Goal: Task Accomplishment & Management: Manage account settings

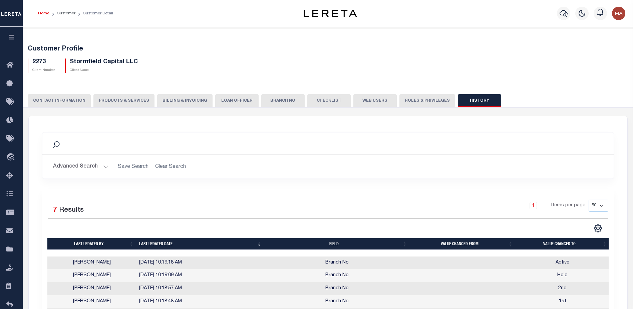
select select "50"
click at [118, 99] on button "PRODUCTS & SERVICES" at bounding box center [123, 100] width 61 height 13
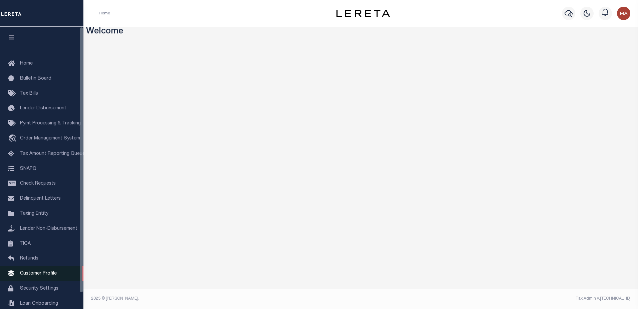
click at [37, 275] on span "Customer Profile" at bounding box center [38, 273] width 37 height 5
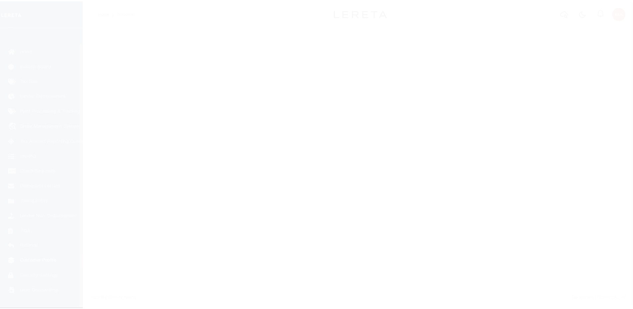
scroll to position [17, 0]
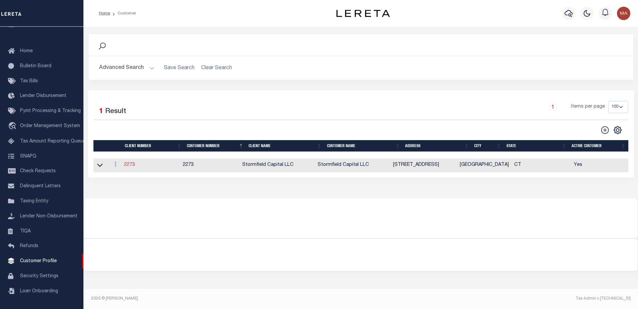
click at [130, 167] on link "2273" at bounding box center [129, 164] width 11 height 5
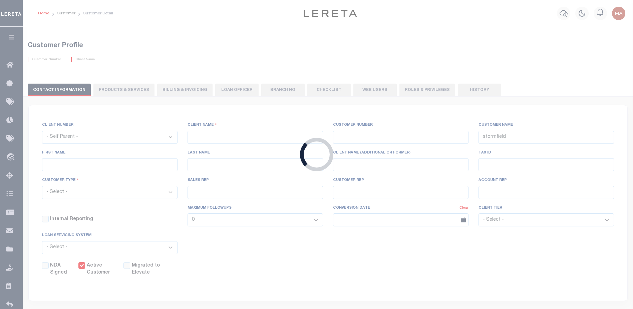
select select
type input "Stormfield Capital LLC"
type input "2273"
type input "Stormfield Capital LLC"
type input "Debra"
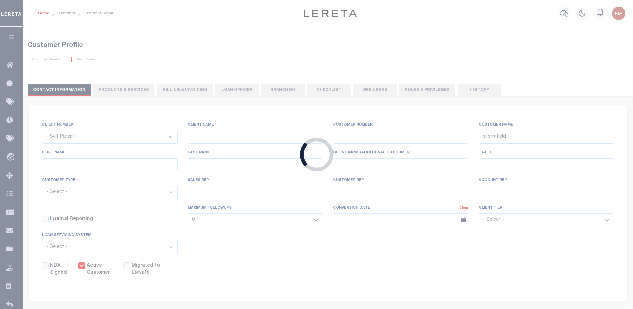
type input "Dorin"
type input "John Stachowsky"
type input "Debbie Vecellio"
select select "OTH"
checkbox input "true"
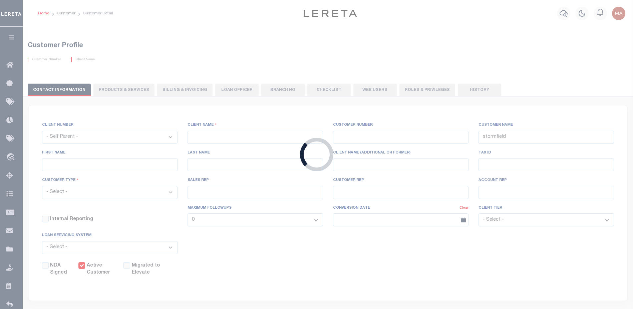
type input "$10"
select select "PLN"
type input "$40"
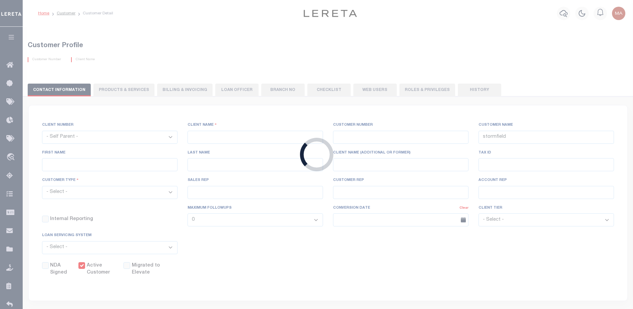
type input "$30"
type input "$1"
type input "$10"
type input "$5"
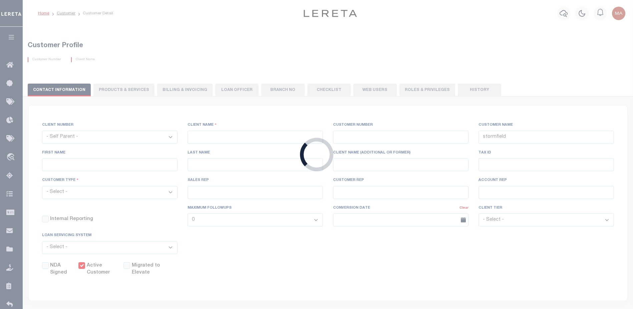
checkbox input "false"
type input "5"
type input "0"
type input "5"
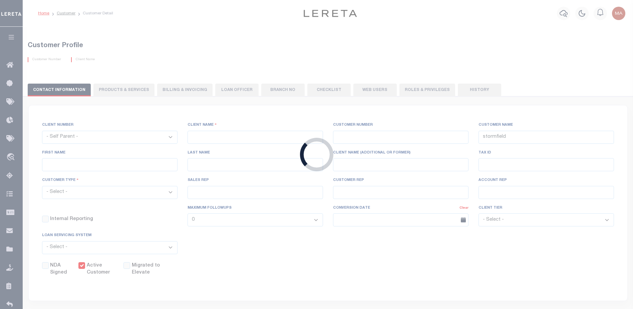
type input "0"
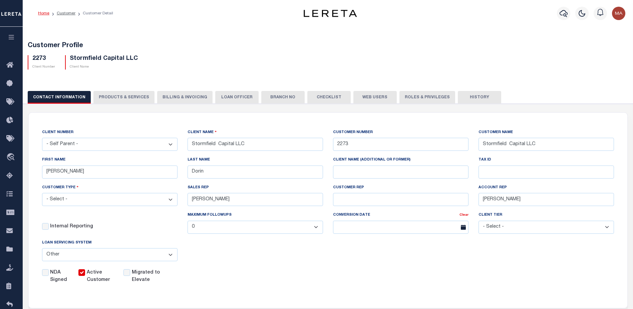
click at [183, 94] on button "Billing & Invoicing" at bounding box center [184, 97] width 55 height 13
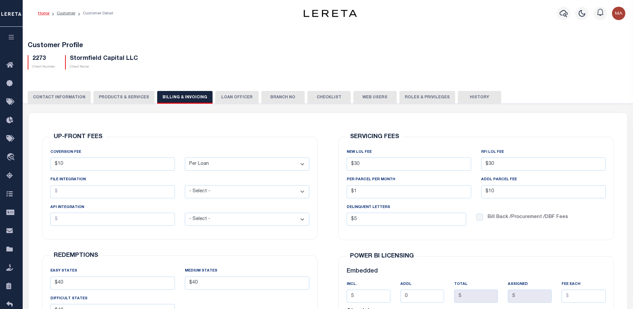
click at [116, 101] on button "PRODUCTS & SERVICES" at bounding box center [123, 97] width 61 height 13
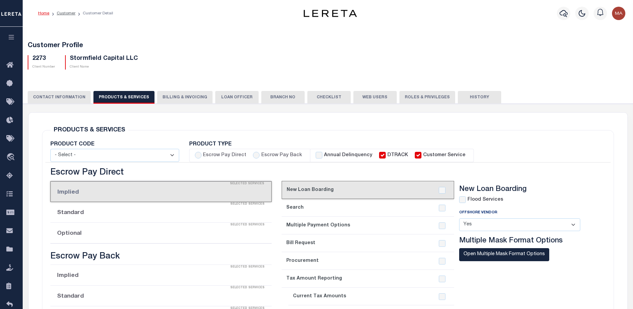
select select "STX"
radio input "true"
checkbox input "true"
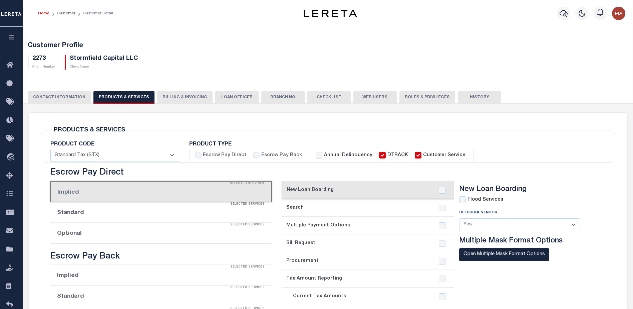
checkbox input "true"
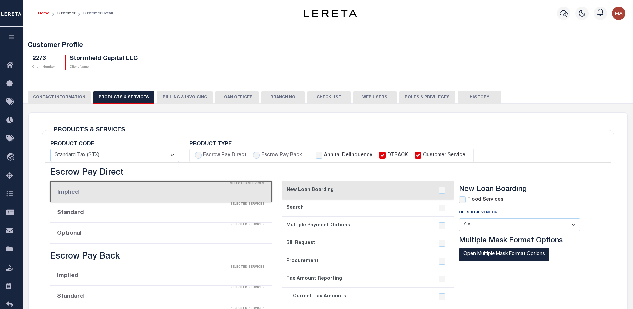
checkbox input "true"
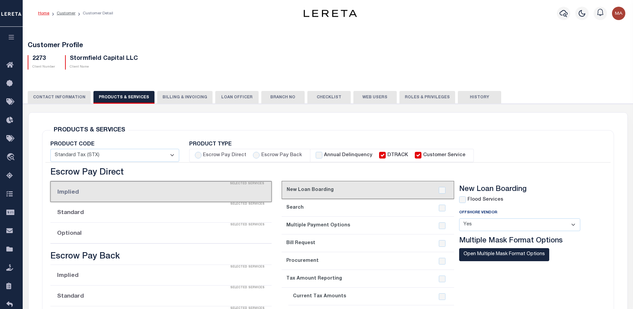
checkbox input "true"
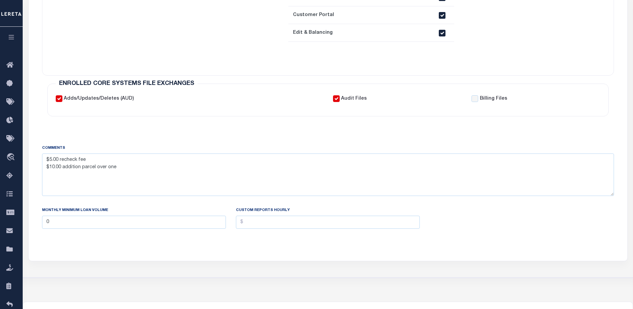
scroll to position [367, 0]
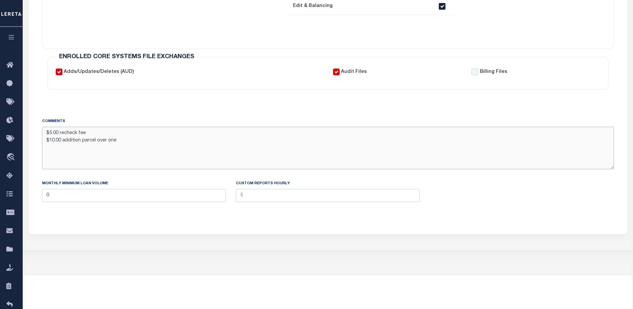
drag, startPoint x: 126, startPoint y: 143, endPoint x: 45, endPoint y: 145, distance: 80.5
click at [45, 145] on textarea "$5.00 recheck fee $10.00 addition parcel over one" at bounding box center [328, 148] width 572 height 42
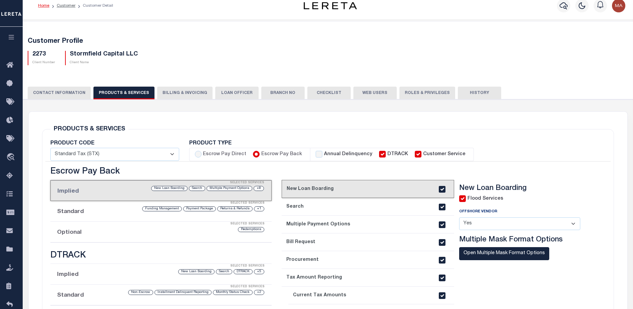
scroll to position [0, 0]
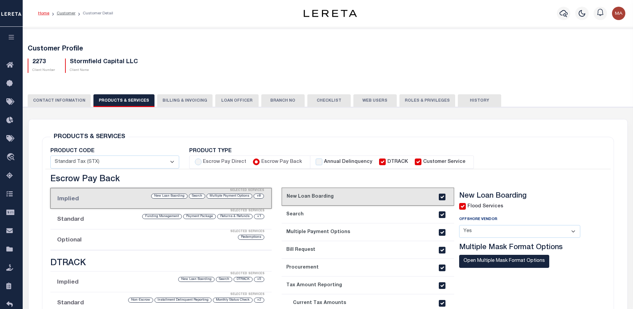
click at [10, 37] on icon "button" at bounding box center [12, 37] width 8 height 6
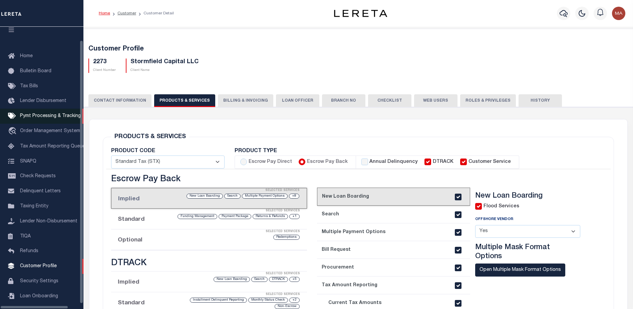
scroll to position [17, 0]
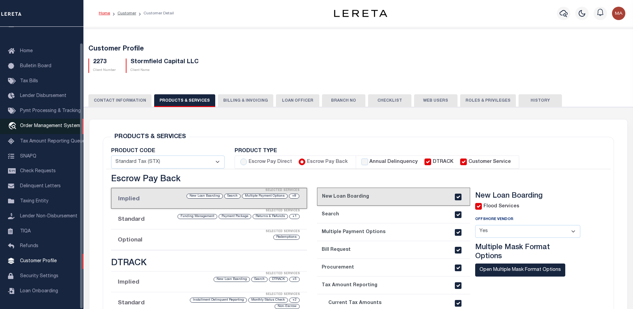
click at [38, 124] on span "Order Management System" at bounding box center [50, 126] width 60 height 5
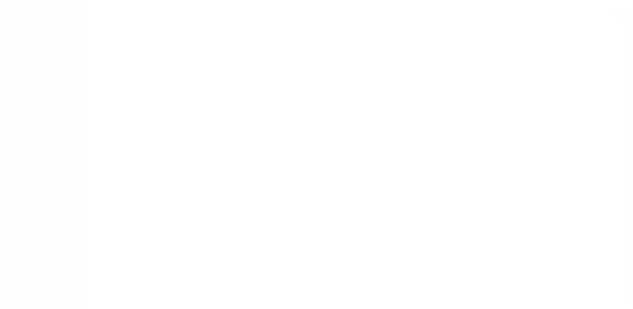
scroll to position [17, 0]
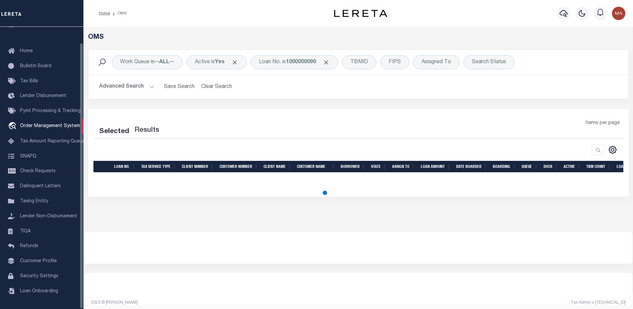
select select "200"
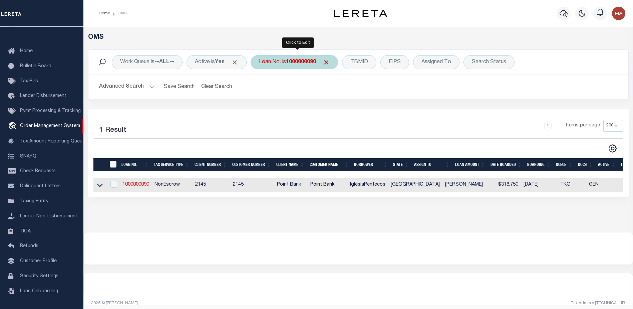
click at [292, 61] on b "1000000090" at bounding box center [301, 61] width 30 height 5
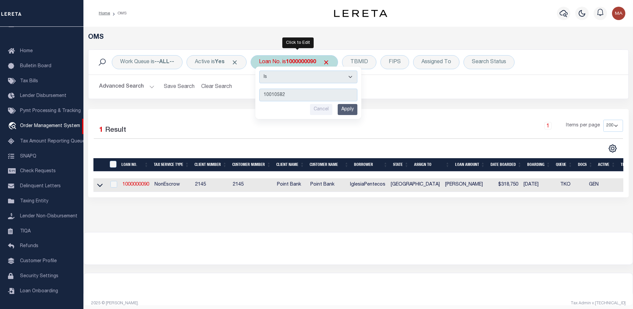
type input "10010582"
click at [349, 109] on input "Apply" at bounding box center [348, 109] width 20 height 11
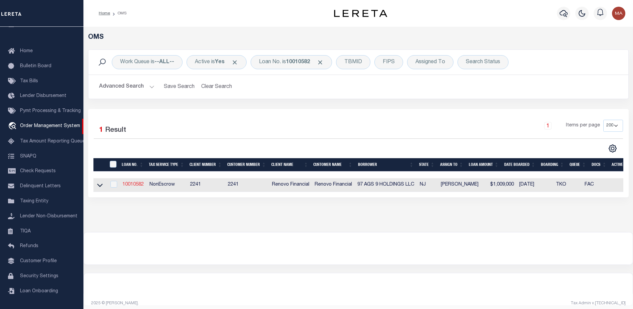
click at [130, 185] on link "10010582" at bounding box center [133, 184] width 21 height 5
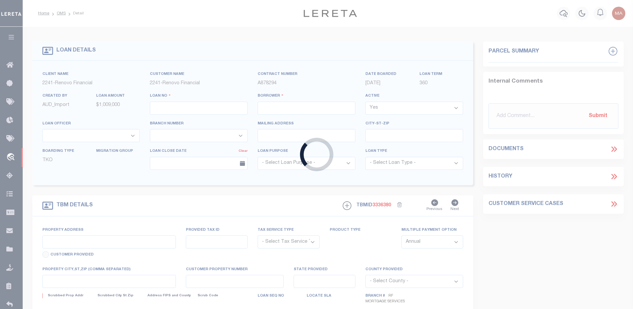
type input "10010582"
type input "97 AGS 9 HOLDINGS LLC"
select select
type input "1430 52ND ST"
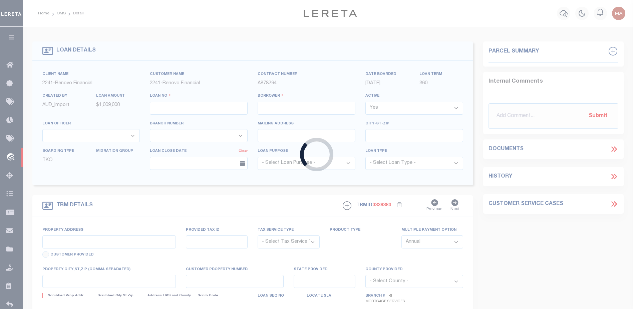
type input "[GEOGRAPHIC_DATA],[GEOGRAPHIC_DATA],11219"
select select "10"
select select "NonEscrow"
select select "25067"
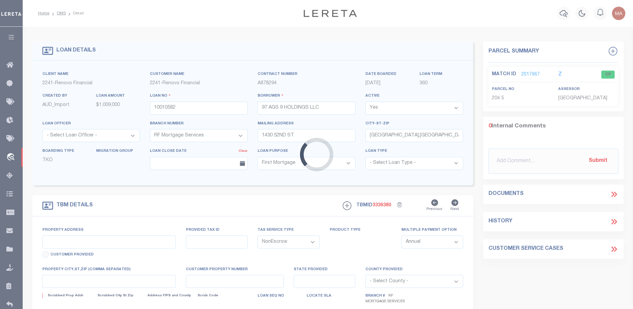
type input "970 GROVE"
type input "00204 00005"
select select
type input "NEWARK NJ 07111"
type input "a0kUS0000018Ehz"
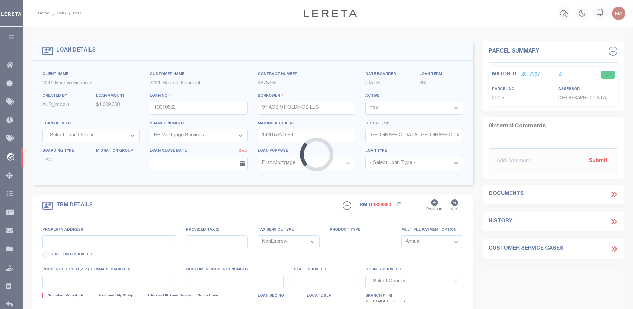
type input "NJ"
select select
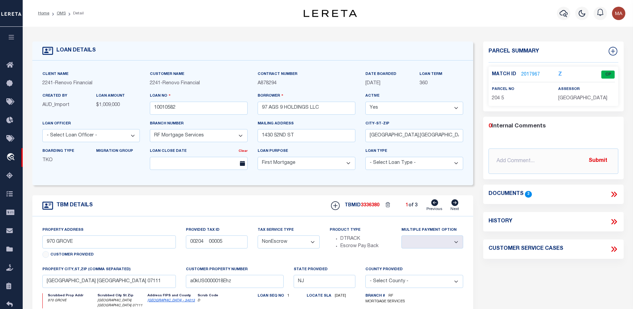
click at [455, 204] on icon at bounding box center [455, 202] width 7 height 7
type input "107 S"
type input "01827 00015"
select select
type input "[GEOGRAPHIC_DATA] [GEOGRAPHIC_DATA] 07107"
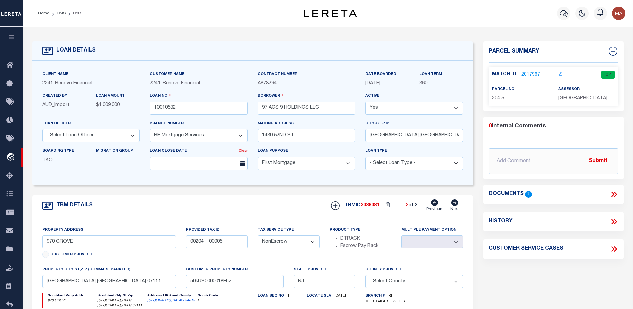
type input "a0kUS0000018Ehx"
select select
click at [525, 73] on link "2017968" at bounding box center [531, 74] width 19 height 7
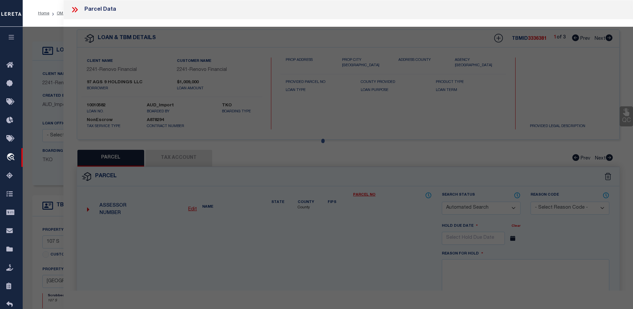
checkbox input "false"
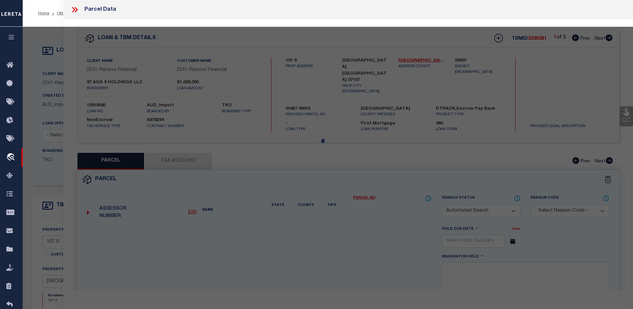
select select "CP"
type input "97 AGS 9 HOLDINGS LLC"
select select
type input "107 S 9TH ST"
checkbox input "false"
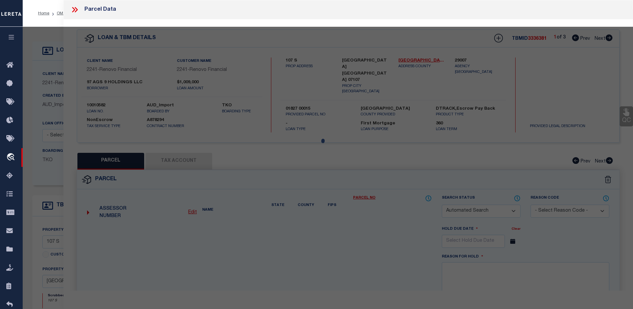
type input "NEWARK NJ 07107"
type textarea "TaxID Special Project"
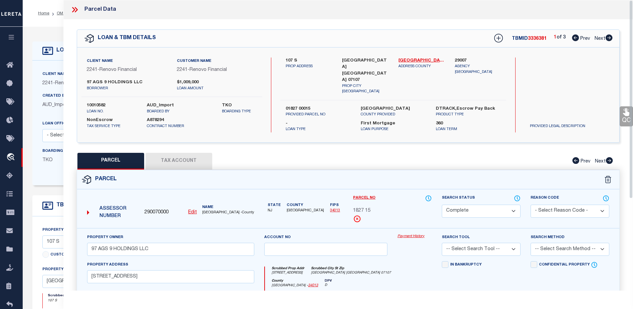
click at [415, 233] on link "Payment History" at bounding box center [415, 236] width 34 height 6
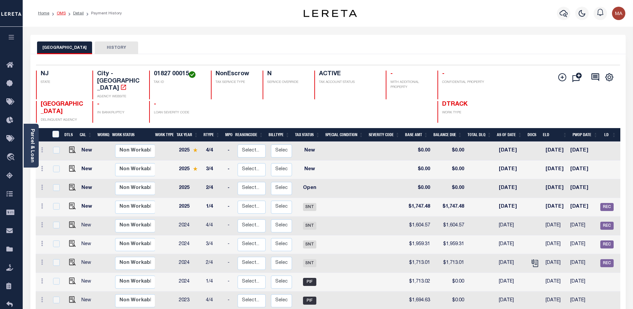
click at [64, 13] on link "OMS" at bounding box center [61, 13] width 9 height 4
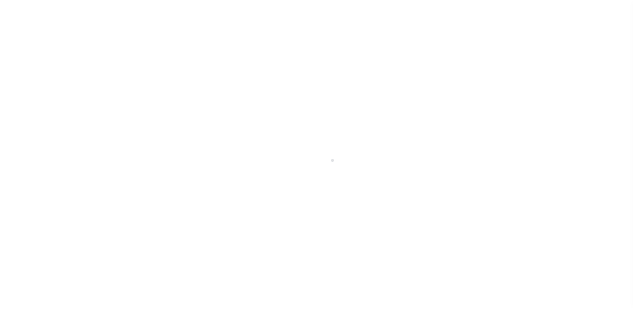
scroll to position [17, 0]
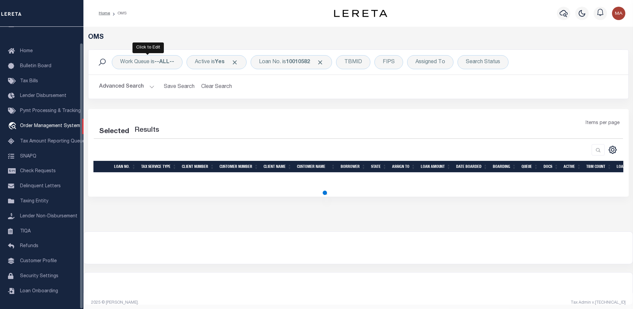
select select "200"
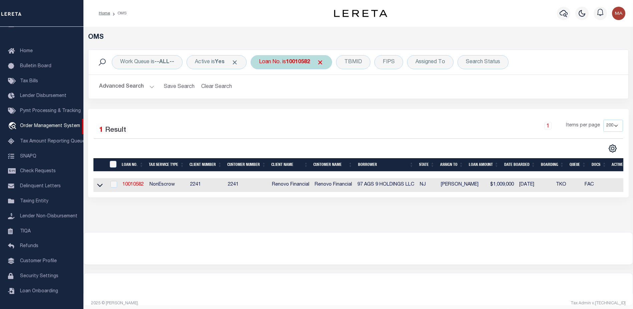
click at [293, 68] on div "Loan No. is 10010582" at bounding box center [291, 62] width 81 height 14
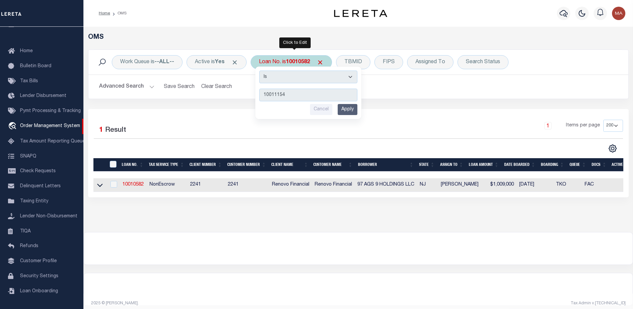
type input "10011154"
click at [348, 111] on input "Apply" at bounding box center [348, 109] width 20 height 11
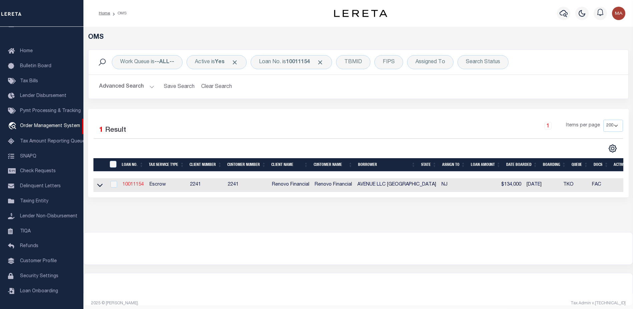
click at [139, 186] on link "10011154" at bounding box center [133, 184] width 21 height 5
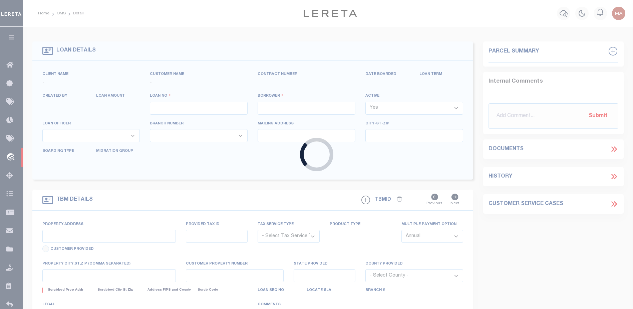
type input "10011154"
type input "AVENUE LLC 1653 BEACH"
select select
type input "31 JACOBUS AVE"
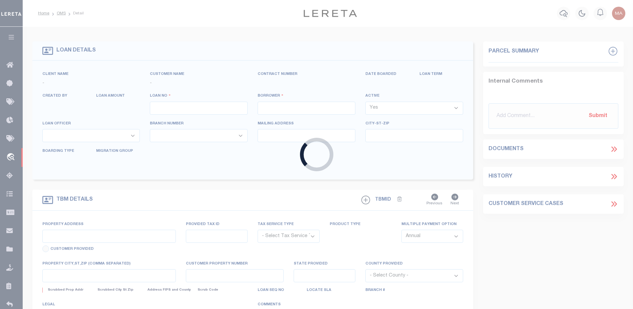
type input "WAYNE NJ 07470-4640 NULL"
select select "10"
select select "Escrow"
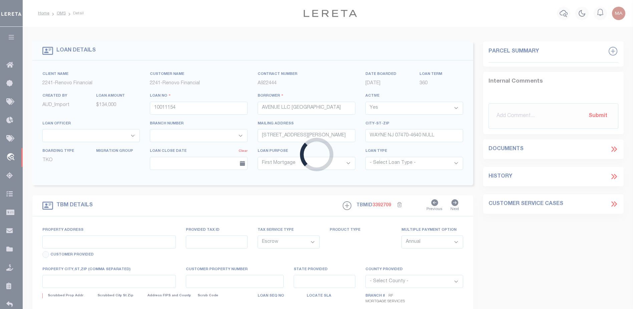
select select "25067"
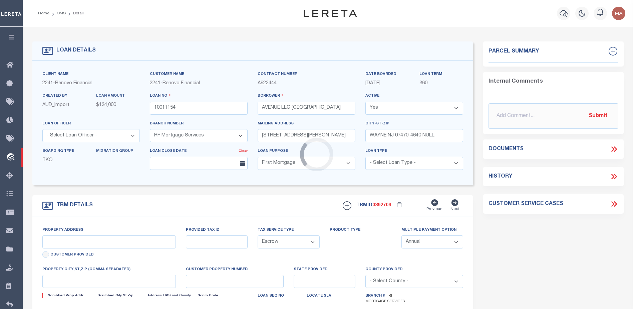
type input "1653 BCH AVE"
type input "00700 00018"
select select
type input "ATLANTIC CITY NJ 08401"
type input "a0kUS000006jv1t"
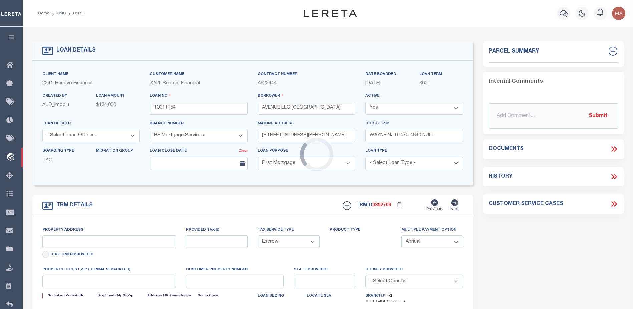
type input "NJ"
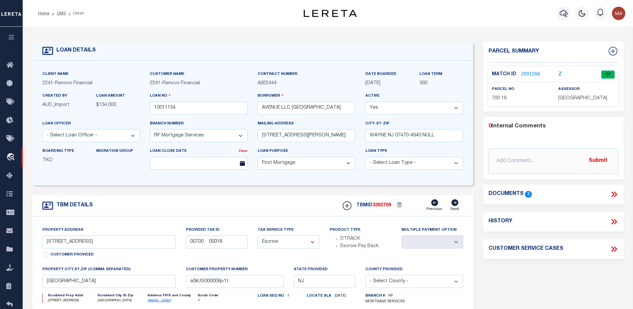
click at [533, 72] on link "2091268" at bounding box center [531, 74] width 19 height 7
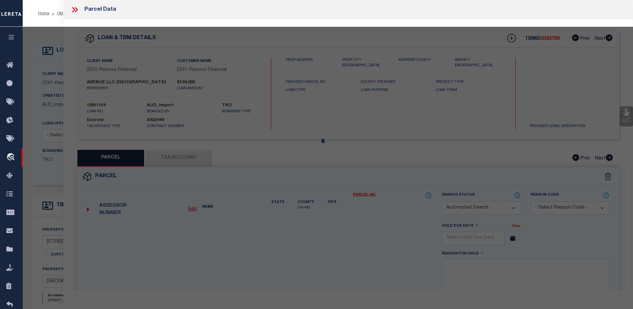
checkbox input "false"
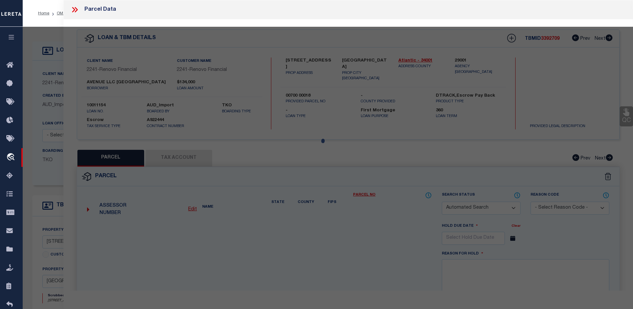
select select "CP"
type input "1653 BEACH AC LLC"
select select "AGW"
select select "ADD"
type input "1653 BEACH AVE"
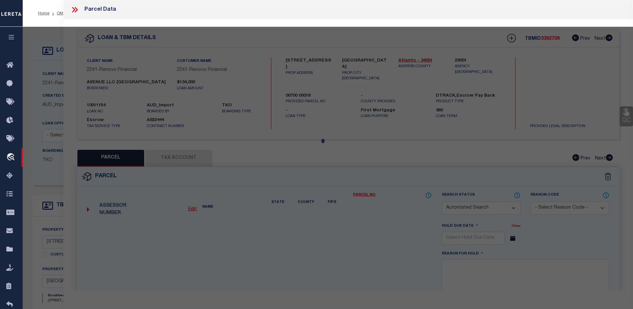
checkbox input "false"
type input "ATLANTIC CITY NJ 08401"
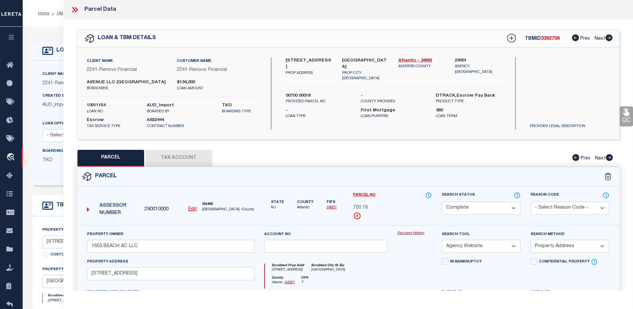
click at [413, 234] on link "Payment History" at bounding box center [415, 233] width 34 height 6
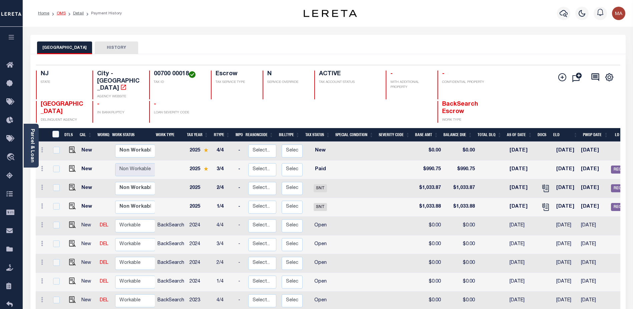
click at [61, 13] on link "OMS" at bounding box center [61, 13] width 9 height 4
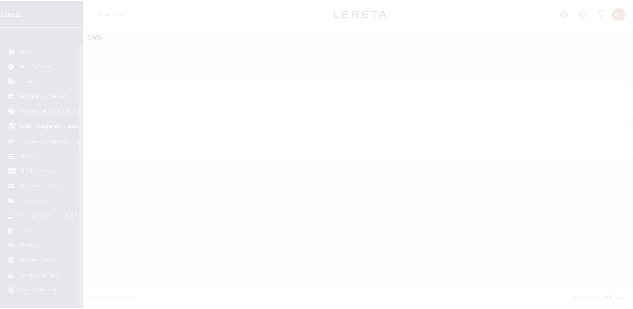
scroll to position [17, 0]
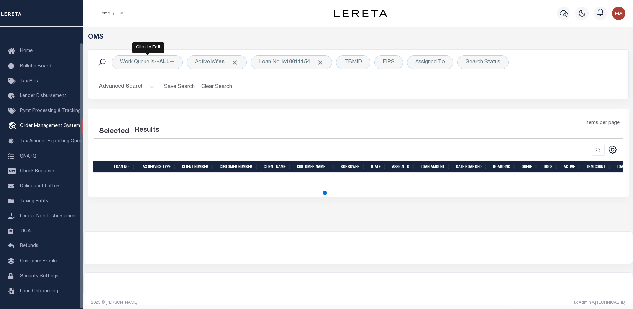
select select "200"
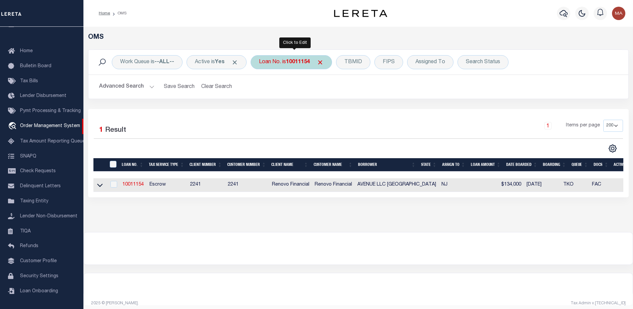
click at [276, 62] on div "Loan No. is 10011154" at bounding box center [291, 62] width 81 height 14
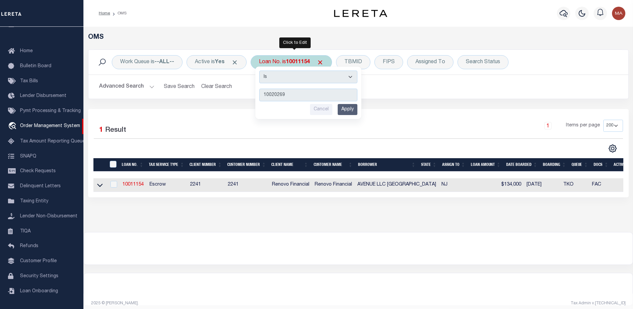
type input "10020269"
click at [356, 114] on input "Apply" at bounding box center [348, 109] width 20 height 11
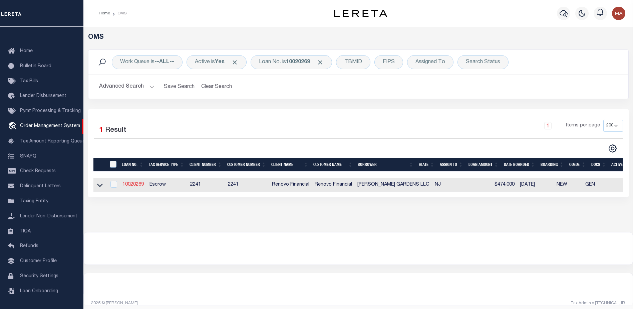
click at [137, 184] on link "10020269" at bounding box center [133, 184] width 21 height 5
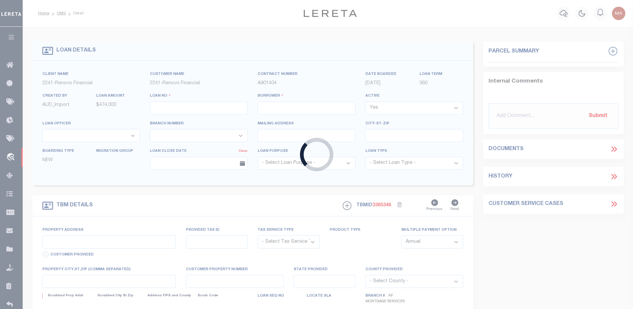
type input "10020269"
type input "CHARLES GARDENS LLC"
select select
select select "10"
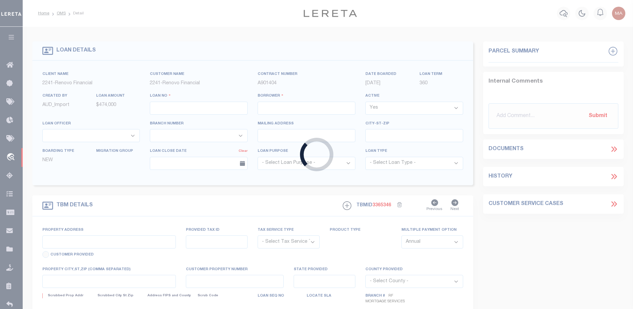
select select "Escrow"
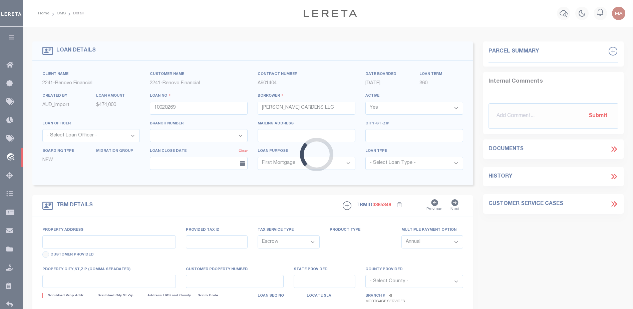
select select "25067"
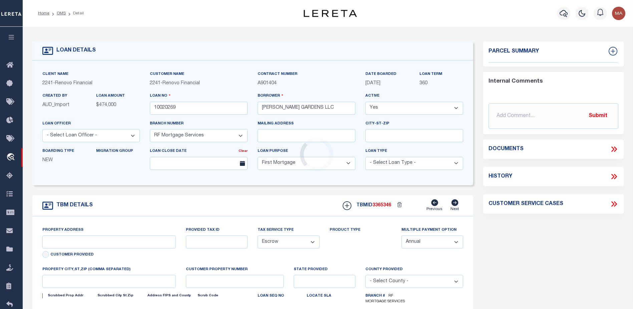
type input "60 CHARLES STREET"
select select
type input "MATAWAN, NJ 07747"
type input "a0kUS000003yvWL"
type input "NJ"
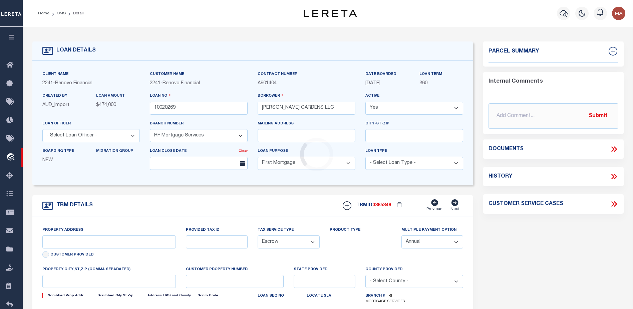
select select
type textarea "LEGAL REQUIRED"
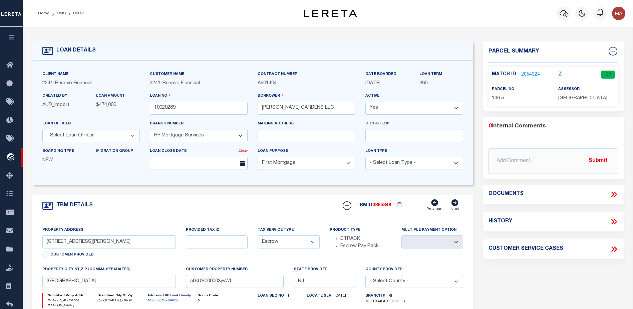
click at [530, 72] on link "2054324" at bounding box center [531, 74] width 19 height 7
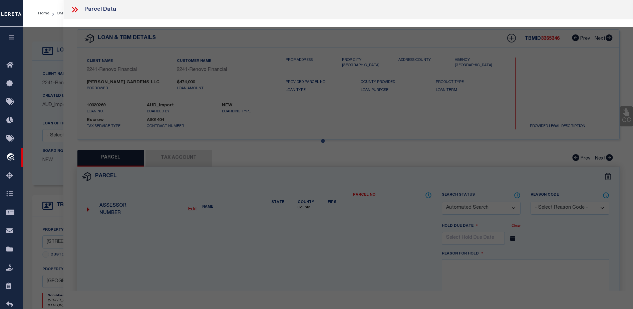
checkbox input "false"
select select "CP"
type input "CHARLES GARDENS LLC"
select select "AGF"
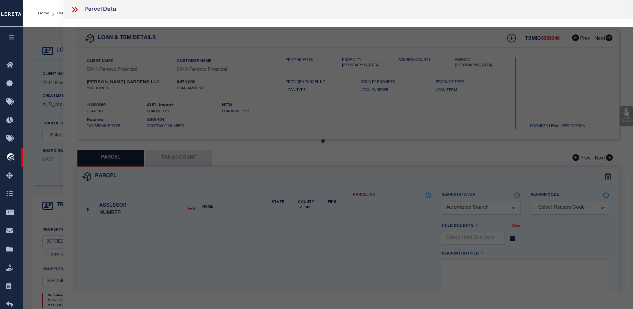
select select "ADD"
type input "60 CHARLES ST"
type input "ABERDEEN NJ 07747"
type textarea "LOT:5 BLK:146 DIST:01 CITY/MUNI/TWP:ABERDEEN TWP MAP REF:TAX MAP 26"
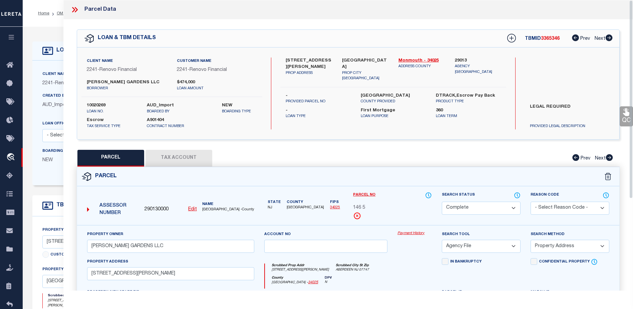
click at [410, 231] on link "Payment History" at bounding box center [415, 233] width 34 height 6
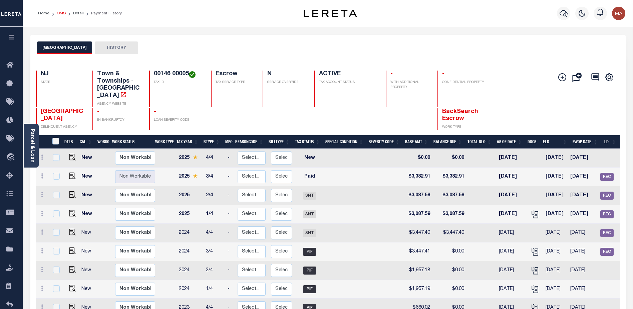
click at [60, 12] on link "OMS" at bounding box center [61, 13] width 9 height 4
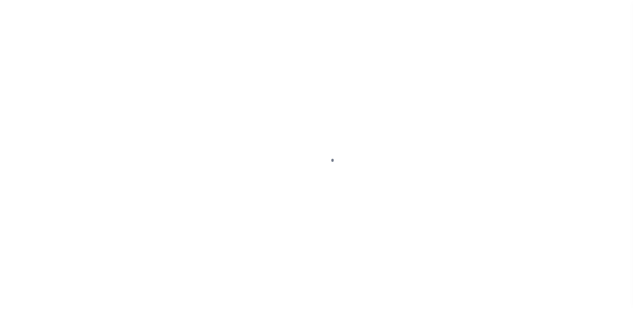
scroll to position [17, 0]
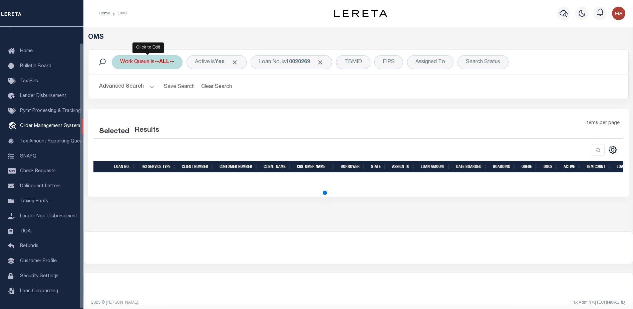
select select "200"
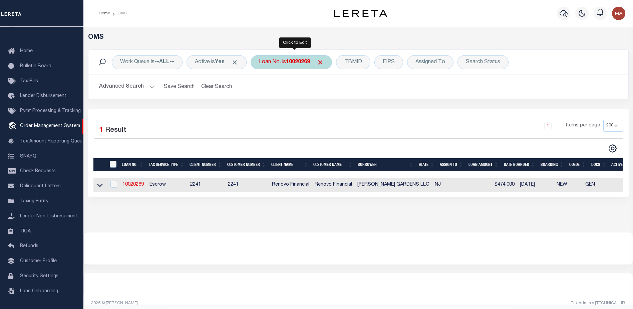
click at [283, 61] on div "Loan No. is 10020269" at bounding box center [291, 62] width 81 height 14
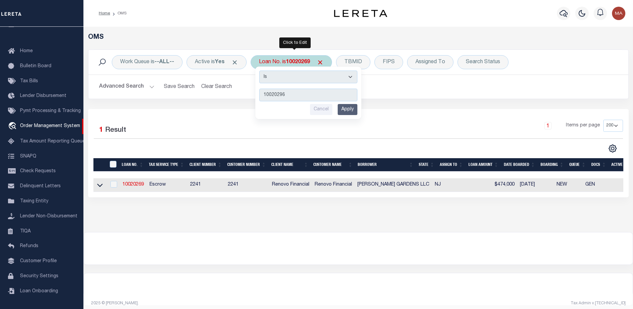
type input "10020296"
click at [356, 113] on input "Apply" at bounding box center [348, 109] width 20 height 11
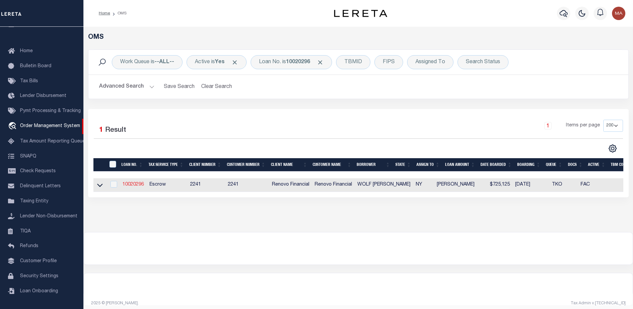
click at [129, 183] on link "10020296" at bounding box center [133, 184] width 21 height 5
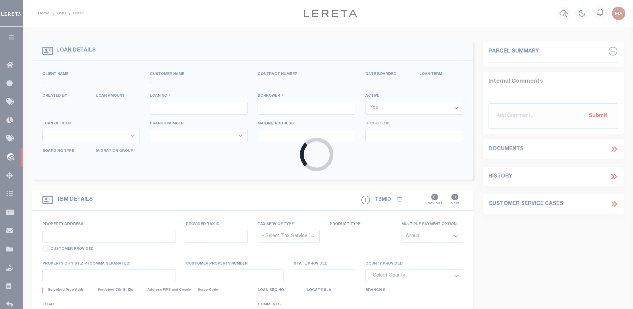
type input "10020296"
type input "WOLF [PERSON_NAME]"
select select
type input "18 KING TER UNIT 201"
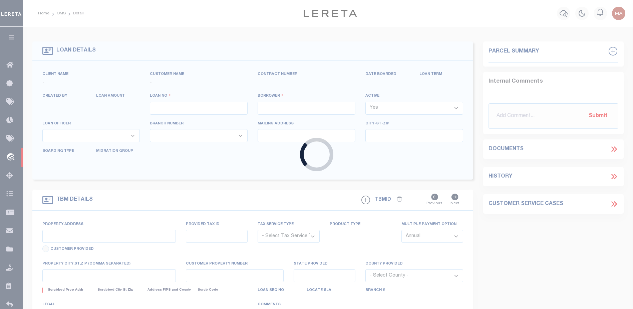
type input "[GEOGRAPHIC_DATA]"
select select "10"
select select "Escrow"
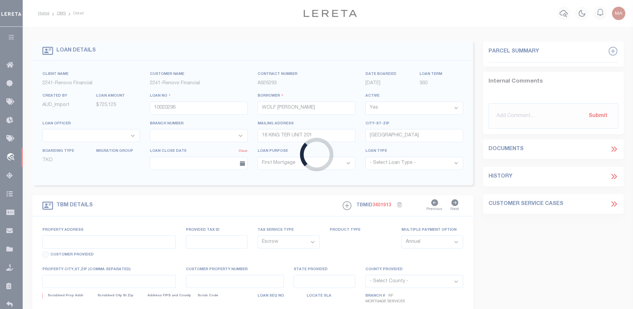
select select "25067"
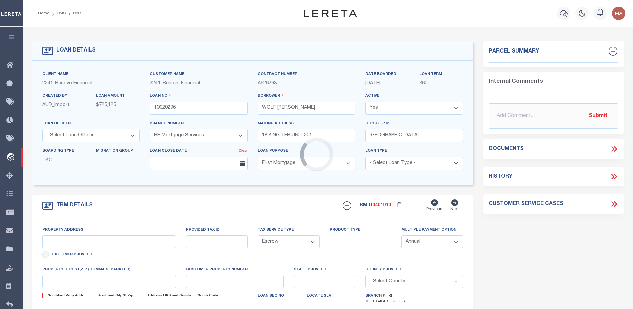
type input "[STREET_ADDRESS]"
type input "02523 0124"
type input "[GEOGRAPHIC_DATA], [GEOGRAPHIC_DATA] 10452"
type input "a0kUS000007eAvt"
type input "NY"
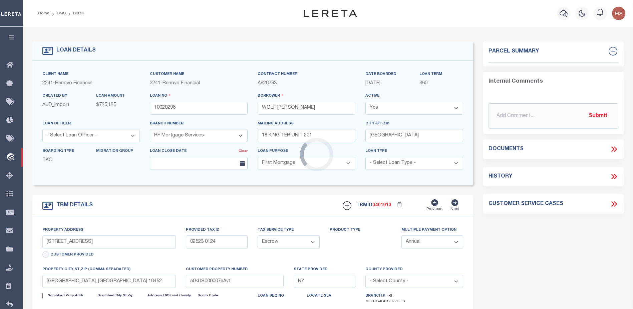
select select
type textarea "Liability Limited to Customer Provided Parcel"
select select
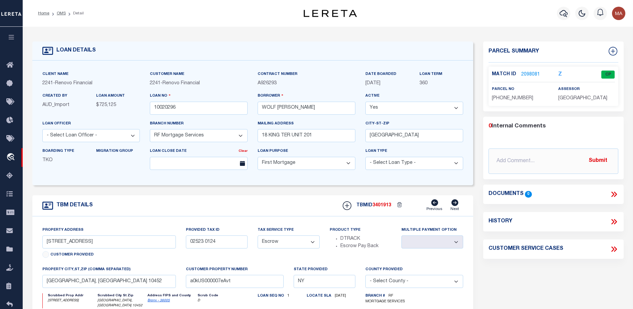
click at [527, 72] on link "2098081" at bounding box center [531, 74] width 19 height 7
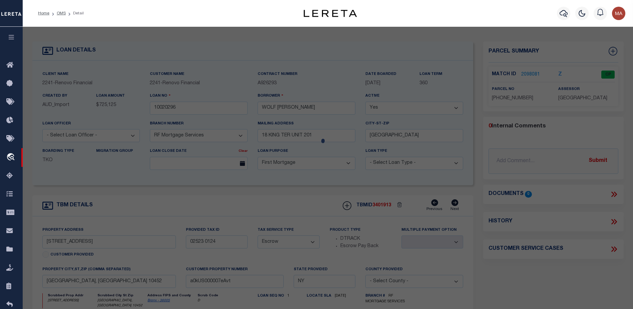
checkbox input "false"
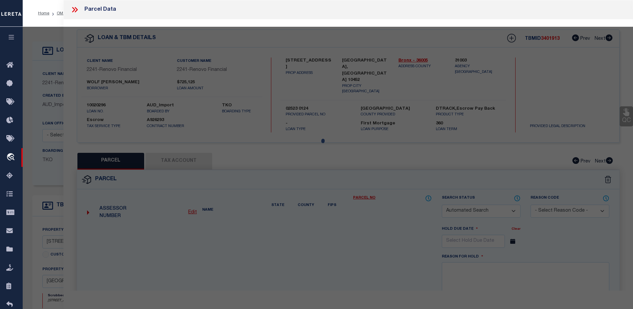
select select "CP"
type input "AVP INVESTORS LLC"
select select
type input "1006 UNIVERSITY AVENUE,"
type input "10452"
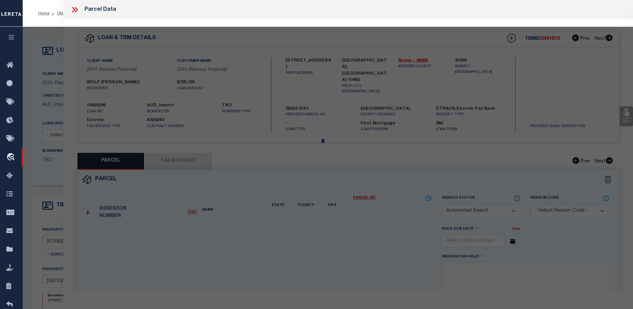
type textarea "COMPLETED PER PROVIDED PARCEL NUMBER"
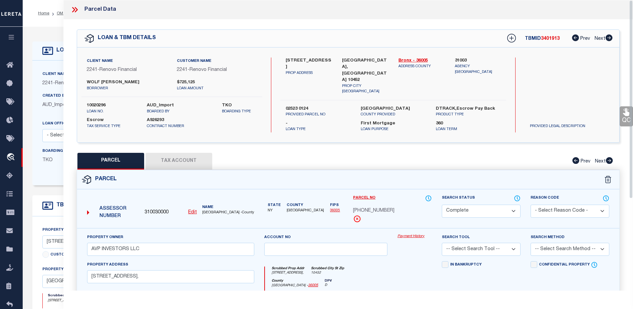
click at [417, 233] on link "Payment History" at bounding box center [415, 236] width 34 height 6
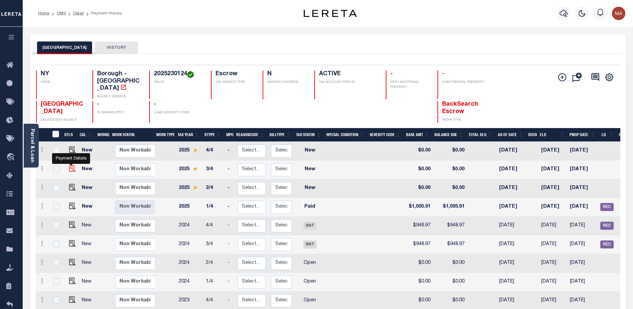
click at [71, 165] on img "" at bounding box center [72, 168] width 7 height 7
checkbox input "true"
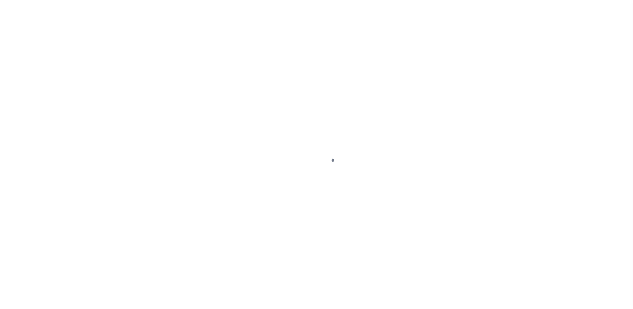
checkbox input "false"
type input "Quarterly"
type input "[DATE]"
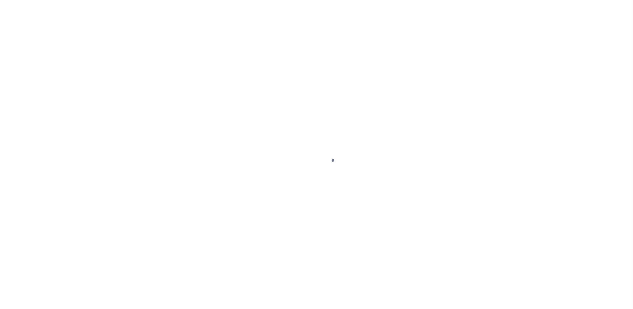
select select "NW2"
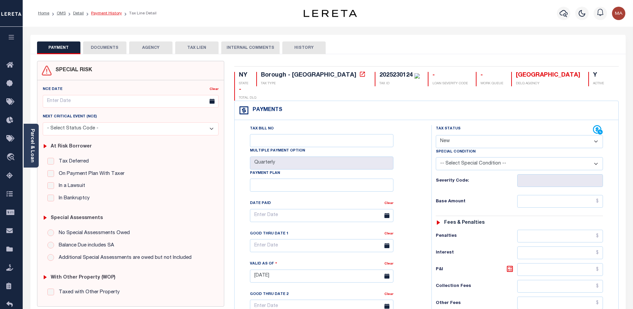
click at [105, 13] on link "Payment History" at bounding box center [106, 13] width 31 height 4
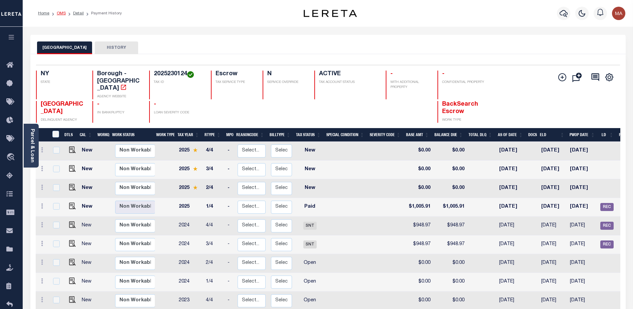
click at [61, 12] on link "OMS" at bounding box center [61, 13] width 9 height 4
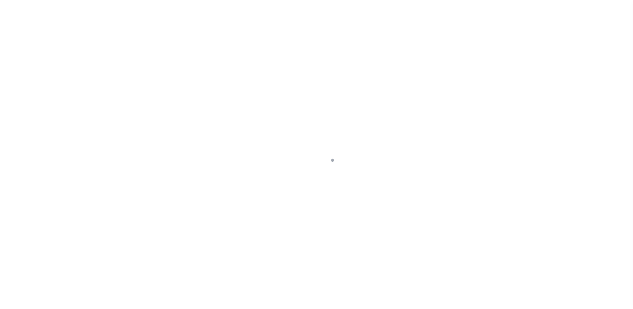
scroll to position [17, 0]
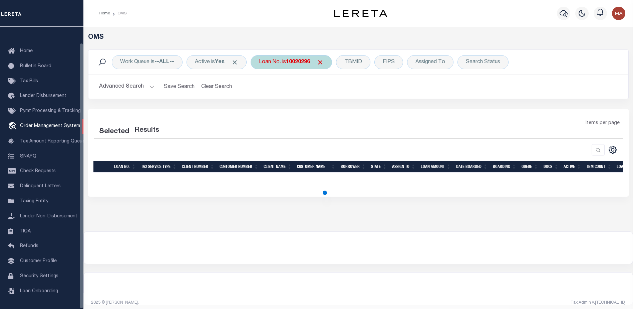
select select "200"
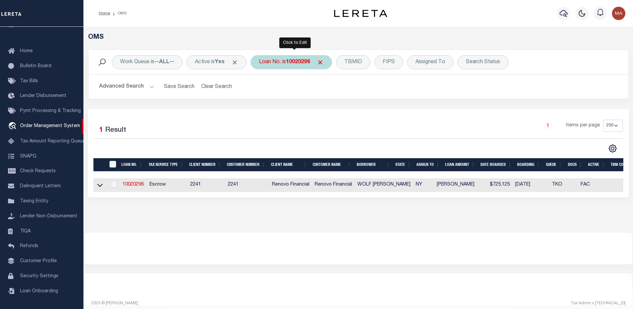
click at [289, 62] on div "Loan No. is 10020296" at bounding box center [291, 62] width 81 height 14
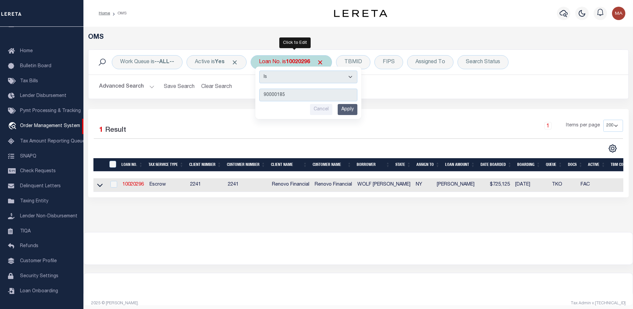
type input "90000185"
click at [344, 110] on input "Apply" at bounding box center [348, 109] width 20 height 11
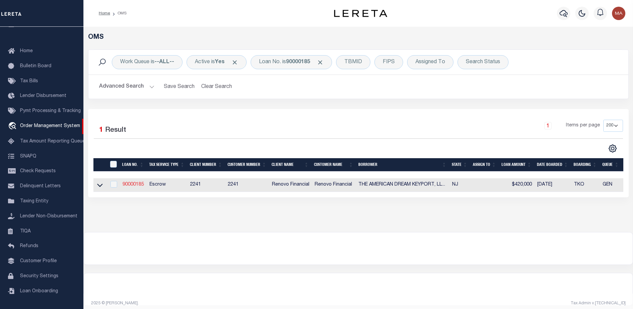
click at [133, 185] on link "90000185" at bounding box center [133, 184] width 21 height 5
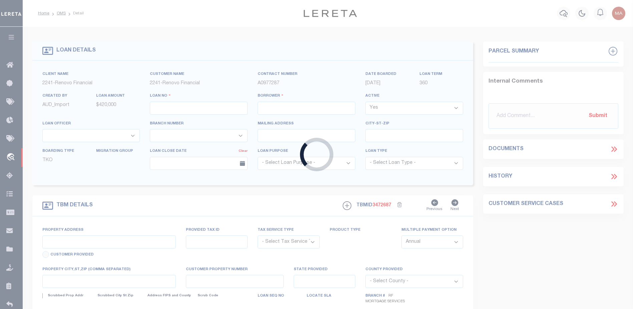
type input "90000185"
type input "THE AMERICAN DREAM KEYPORT, LLC"
select select
select select "400"
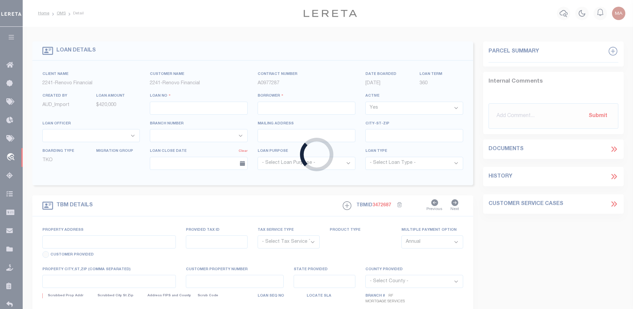
select select "Escrow"
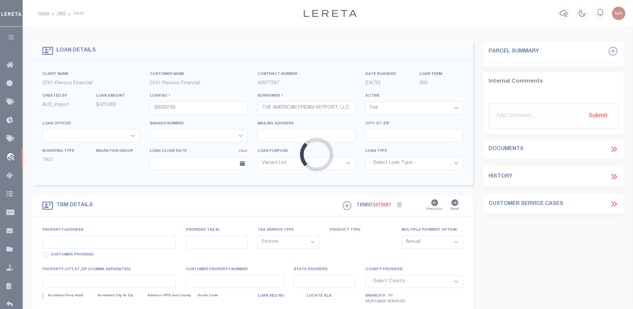
select select "25067"
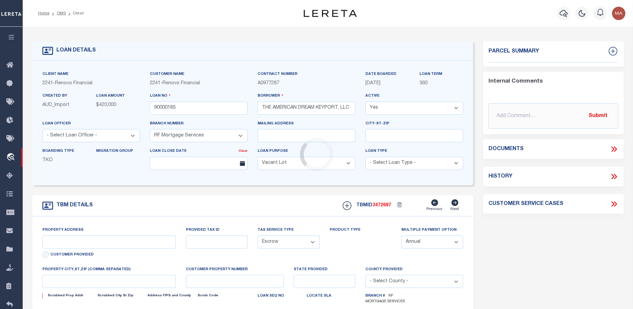
type input "835 RIDGE RD"
select select
type input "KEYPORT, NJ 07735"
type input "a0kUS00000CK1CL"
type input "NJ"
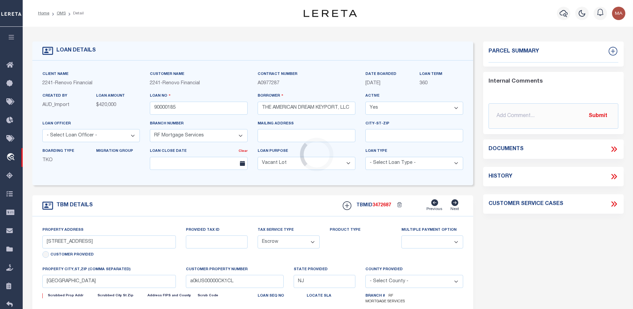
select select
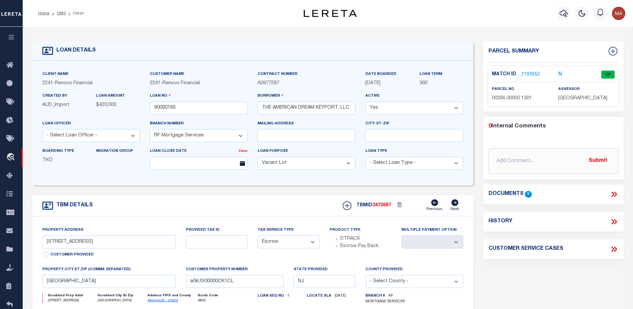
click at [528, 73] on link "2193952" at bounding box center [531, 74] width 19 height 7
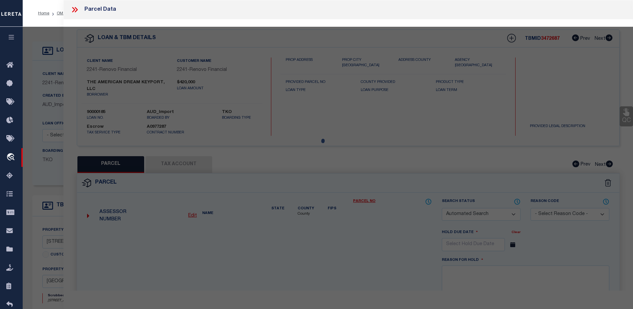
checkbox input "false"
select select "CP"
type input "MAZZEO,CHERYL"
select select "ATL"
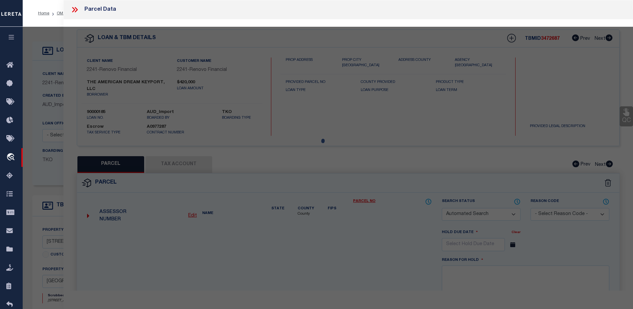
select select "ADD"
type input "835 RIDGE RD"
checkbox input "false"
type input "KEYPORT, NJ 07735"
type textarea "LOT:5 BLK:336 DIST:01 CITY/MUNI/TWP:ABERDEEN TWP MAP REF:TAX MAP 89"
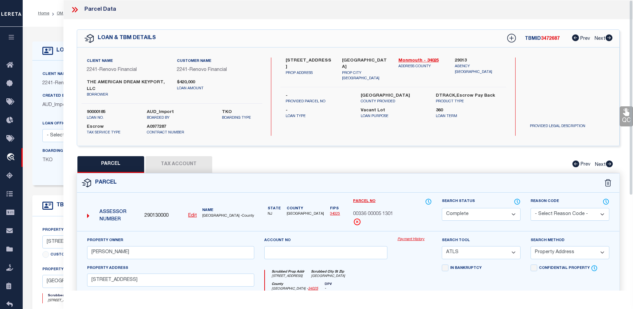
click at [406, 239] on link "Payment History" at bounding box center [415, 239] width 34 height 6
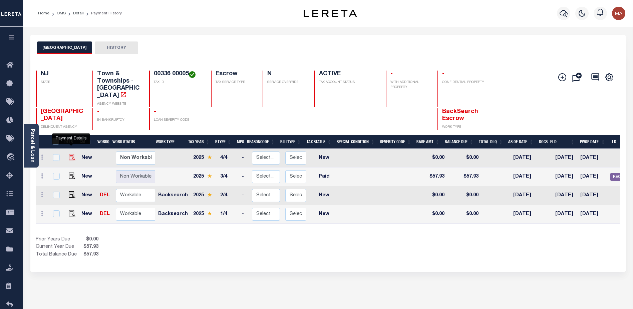
click at [71, 154] on img "" at bounding box center [72, 157] width 7 height 7
checkbox input "true"
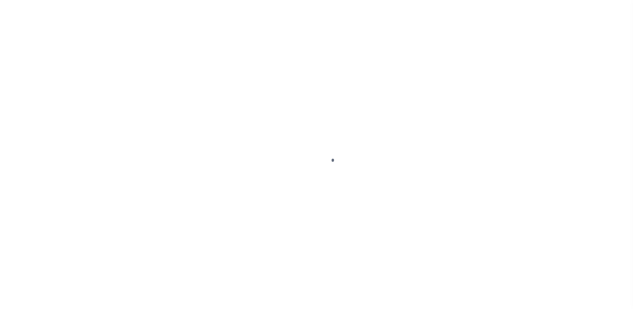
select select "NW2"
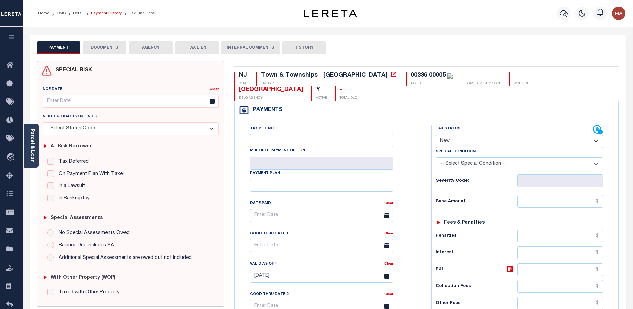
click at [98, 12] on link "Payment History" at bounding box center [106, 13] width 31 height 4
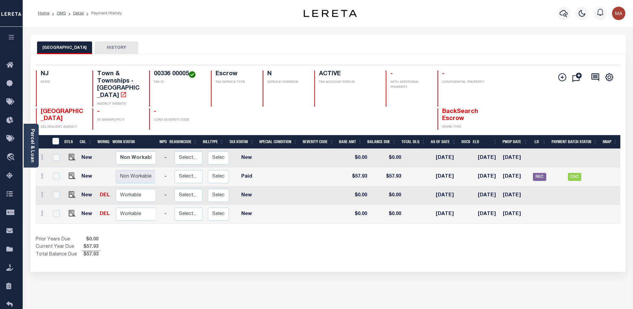
scroll to position [0, 13]
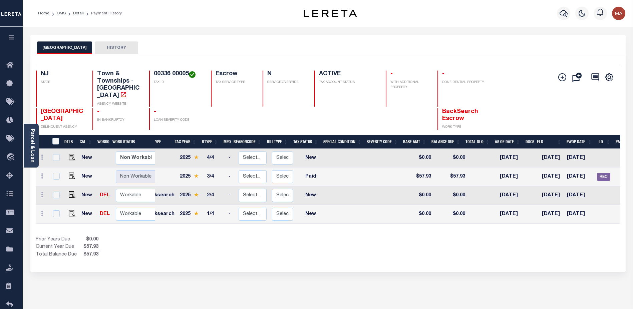
click at [387, 215] on td at bounding box center [387, 214] width 36 height 19
checkbox input "true"
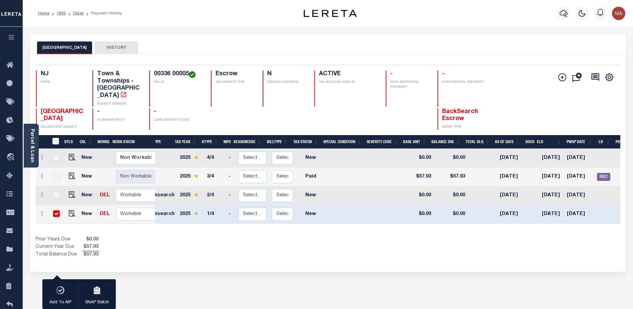
scroll to position [0, 0]
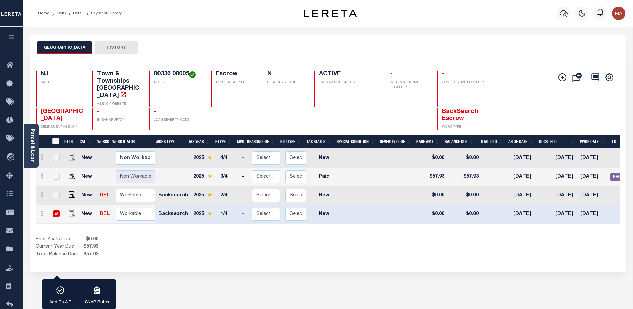
drag, startPoint x: 57, startPoint y: 12, endPoint x: 59, endPoint y: 16, distance: 4.2
click at [57, 12] on link "OMS" at bounding box center [61, 13] width 9 height 4
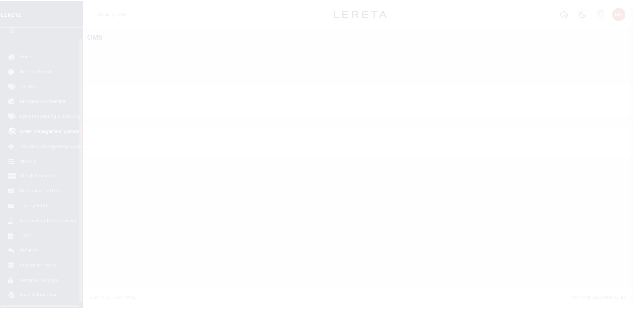
scroll to position [17, 0]
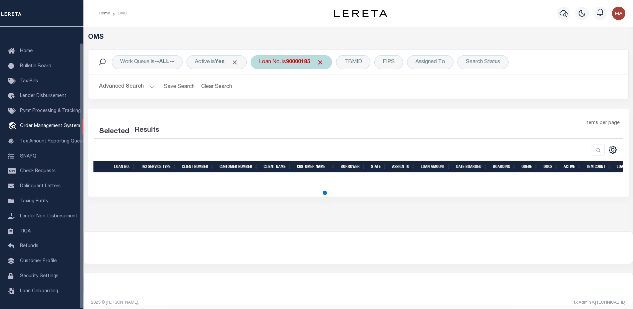
select select "200"
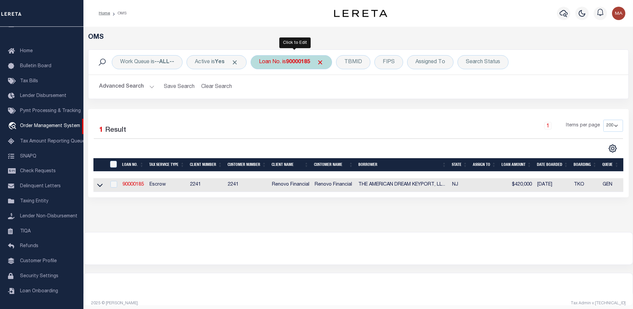
click at [289, 59] on div "Loan No. is 90000185" at bounding box center [291, 62] width 81 height 14
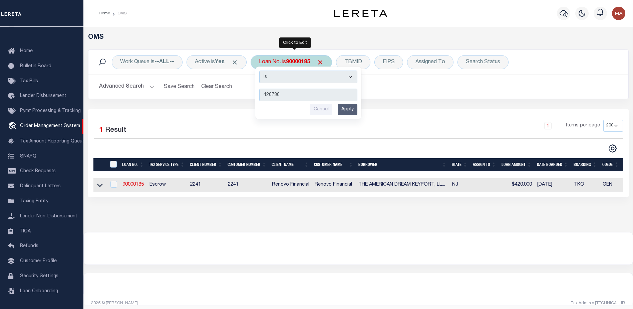
type input "420730"
click at [351, 109] on input "Apply" at bounding box center [348, 109] width 20 height 11
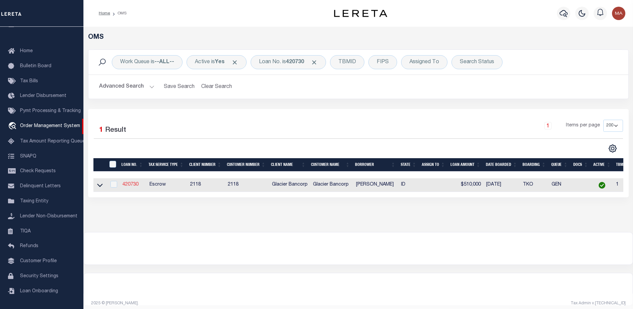
click at [132, 184] on link "420730" at bounding box center [131, 184] width 16 height 5
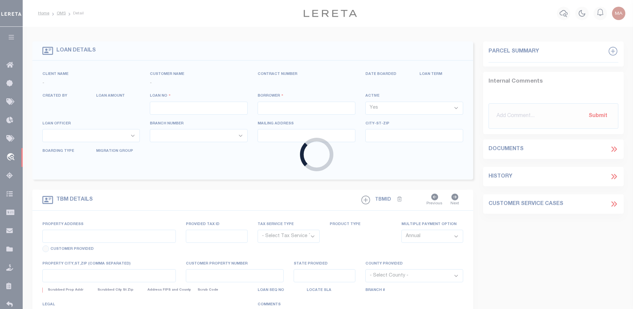
type input "420730"
type input "SCHACHER GARY"
select select
select select "100"
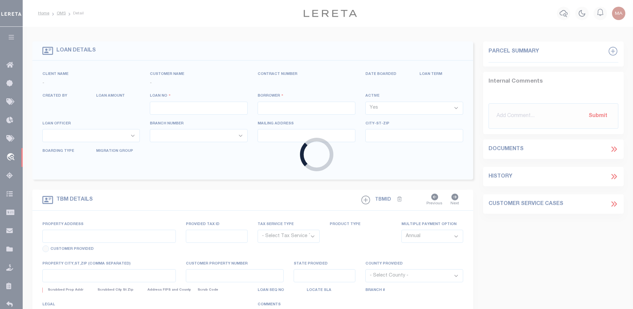
select select "Escrow"
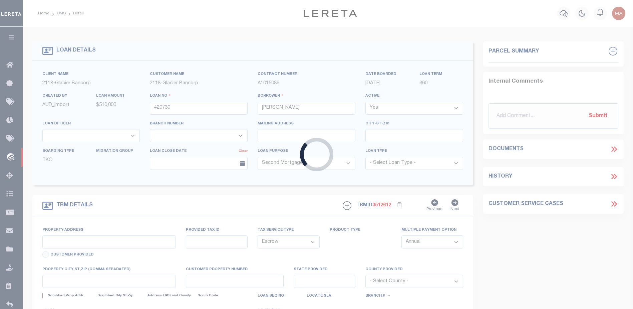
select select "164180"
select select "3688"
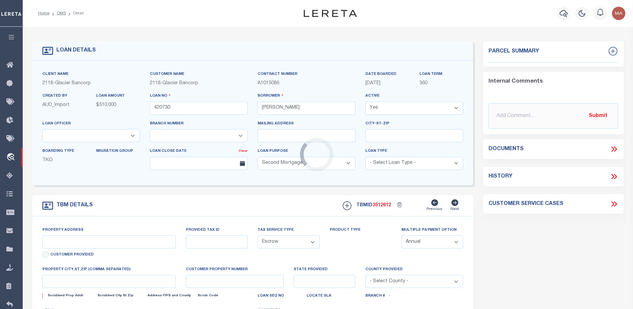
type input "4221 SUGAR TREE"
type input "R8081840050"
select select
type input "MERIDIAN ID 836466318"
type input "82496774"
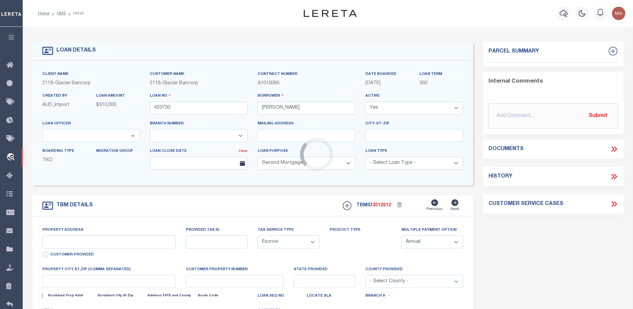
type input "ID"
select select
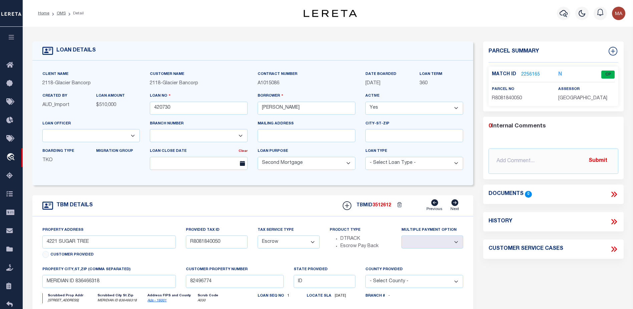
click at [532, 71] on link "2256165" at bounding box center [531, 74] width 19 height 7
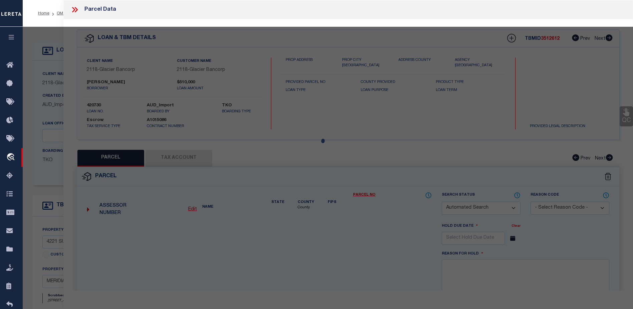
checkbox input "false"
select select "CP"
type input "SCHACHER,GARY"
select select "ATL"
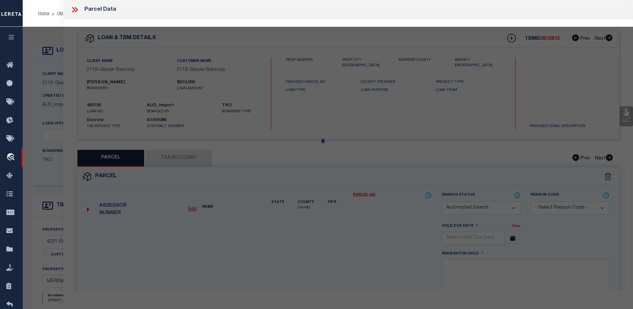
select select "ADD"
type input "4221 W SUGAR TREE DR"
checkbox input "false"
type input "MERIDIAN, ID 83646"
type textarea "LOT 26 BLK 1 SPURWING GROVE SUB #4"
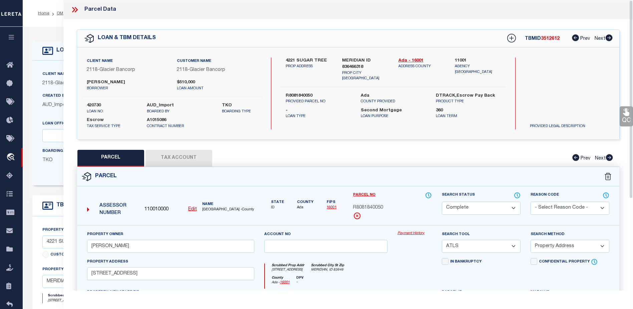
click at [406, 232] on link "Payment History" at bounding box center [415, 233] width 34 height 6
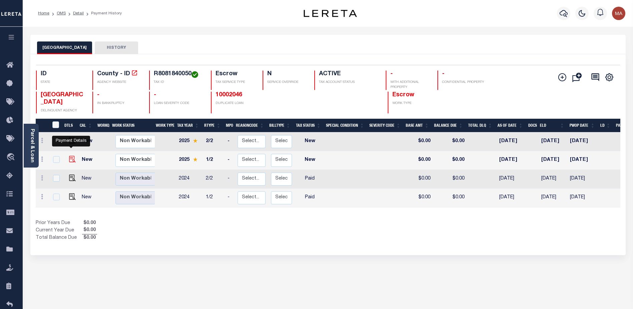
click at [70, 156] on img "" at bounding box center [72, 159] width 7 height 7
checkbox input "true"
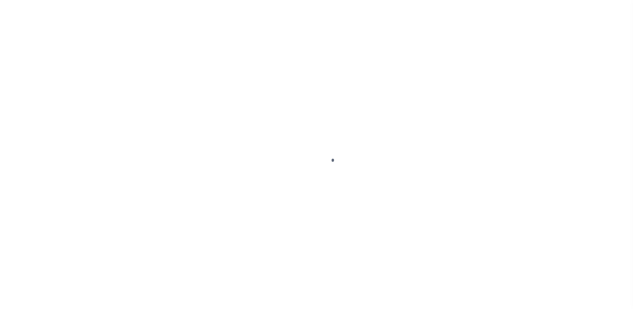
select select "NW2"
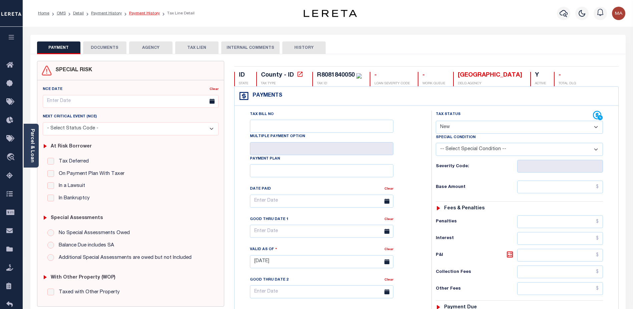
click at [138, 14] on link "Payment History" at bounding box center [144, 13] width 31 height 4
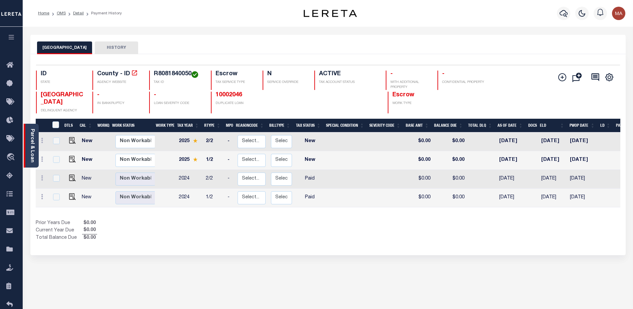
click at [32, 133] on link "Parcel & Loan" at bounding box center [32, 146] width 5 height 34
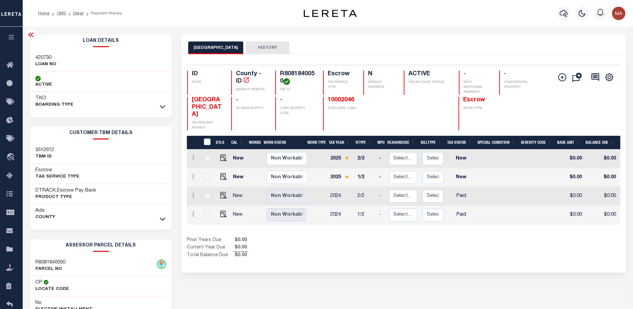
click at [32, 34] on icon at bounding box center [30, 34] width 5 height 5
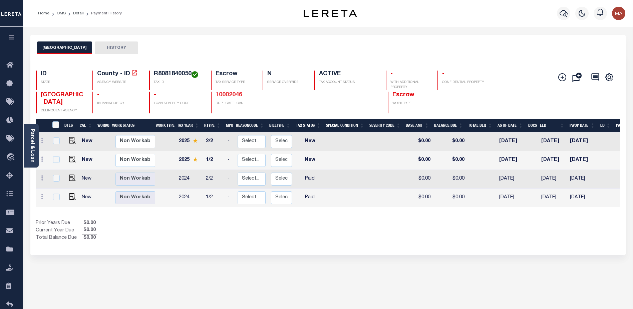
click at [228, 94] on link "10002046" at bounding box center [229, 95] width 27 height 6
click at [71, 156] on img "" at bounding box center [72, 159] width 7 height 7
checkbox input "true"
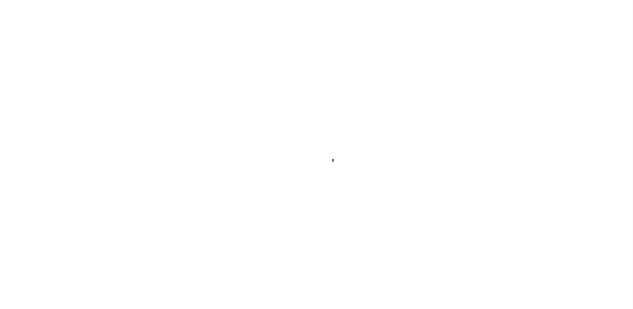
select select "NW2"
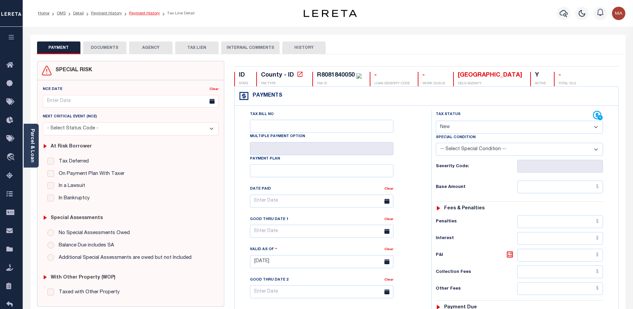
click at [145, 12] on link "Payment History" at bounding box center [144, 13] width 31 height 4
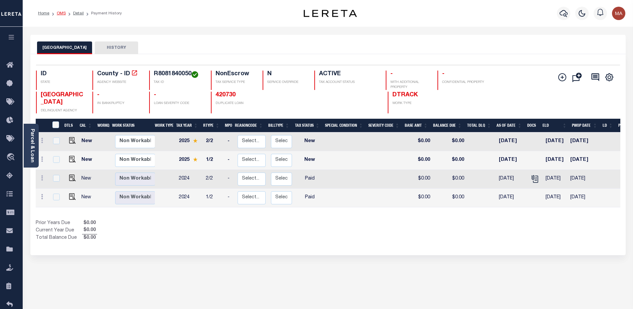
click at [59, 12] on link "OMS" at bounding box center [61, 13] width 9 height 4
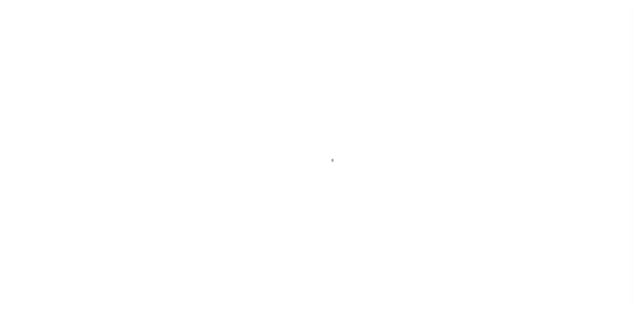
scroll to position [17, 0]
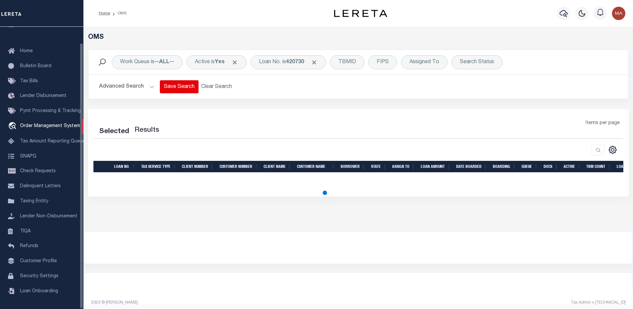
select select "200"
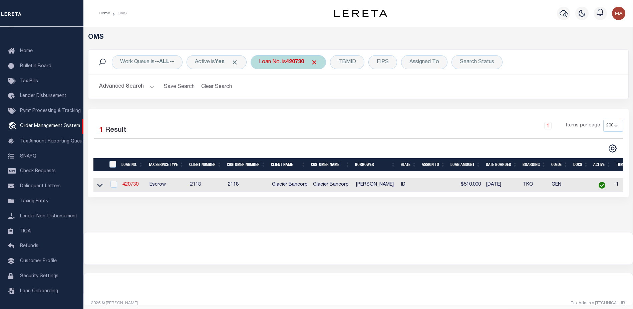
click at [292, 64] on b "420730" at bounding box center [295, 61] width 18 height 5
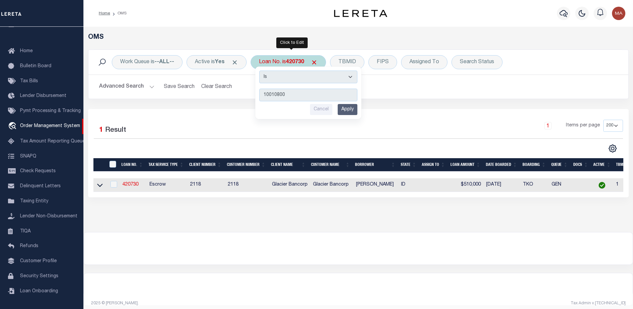
type input "10010800"
click at [351, 110] on input "Apply" at bounding box center [348, 109] width 20 height 11
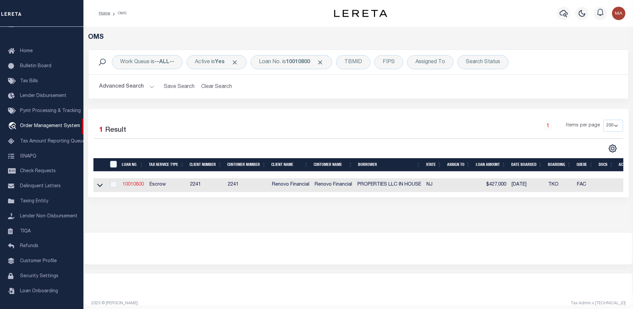
click at [134, 184] on link "10010800" at bounding box center [133, 184] width 21 height 5
type input "10010800"
type input "PROPERTIES LLC IN HOUSE"
select select
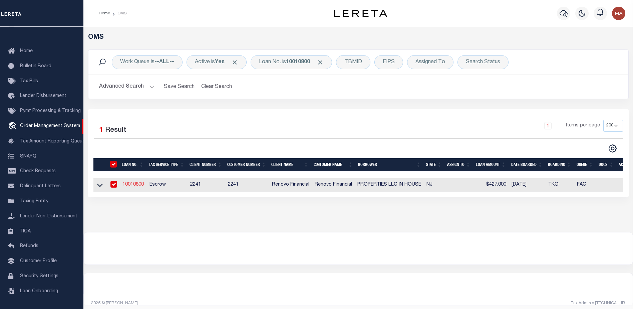
type input "1674 [GEOGRAPHIC_DATA]"
type input "[GEOGRAPHIC_DATA]-2143 NULL"
select select "10"
select select "Escrow"
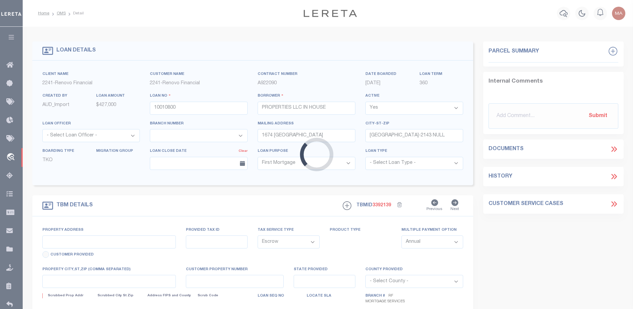
select select "25067"
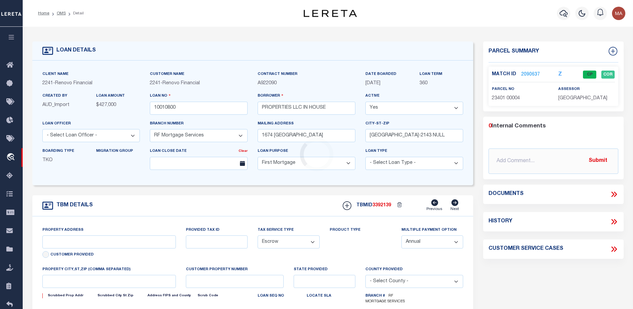
type input "122 BERGEN"
type input "23401 00004"
select select
type input "[GEOGRAPHIC_DATA]"
type input "a0kUS000006jr4j"
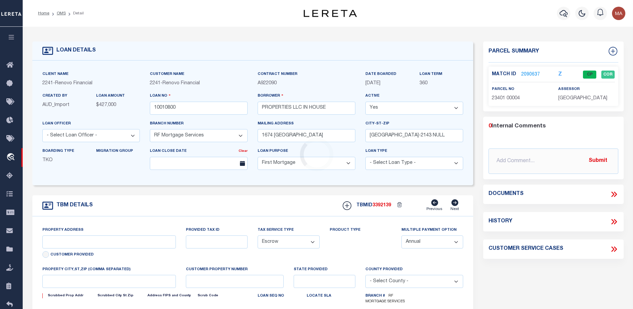
type input "NJ"
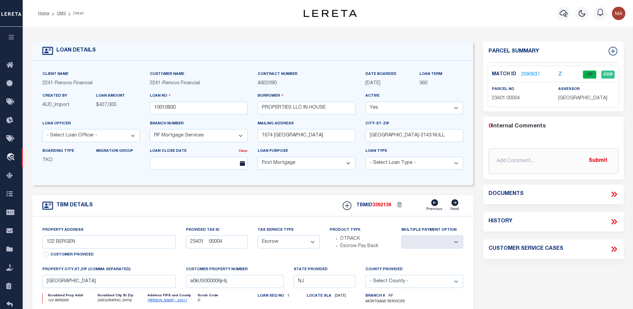
click at [530, 74] on link "2090637" at bounding box center [531, 74] width 19 height 7
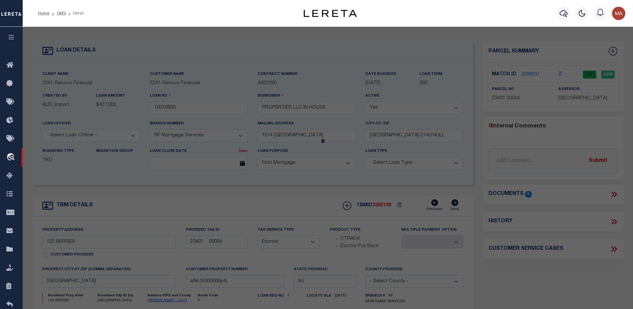
checkbox input "false"
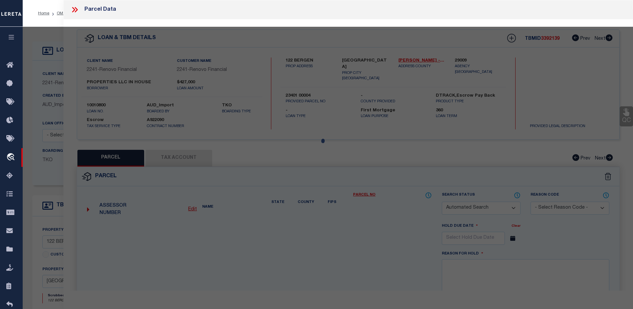
select select "CP"
type input "IN HOUSE PROPERTIES, LLC"
select select "AGW"
select select "ADD"
type input "122 BERGEN AVE"
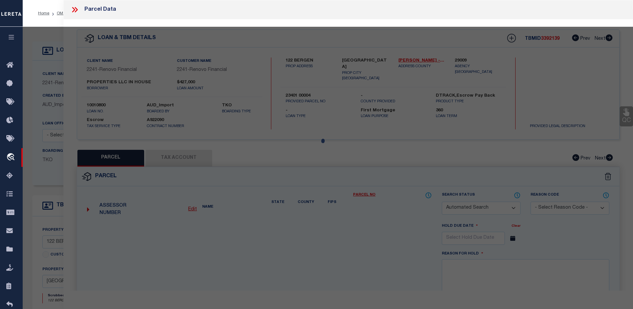
checkbox input "false"
type input "[GEOGRAPHIC_DATA]"
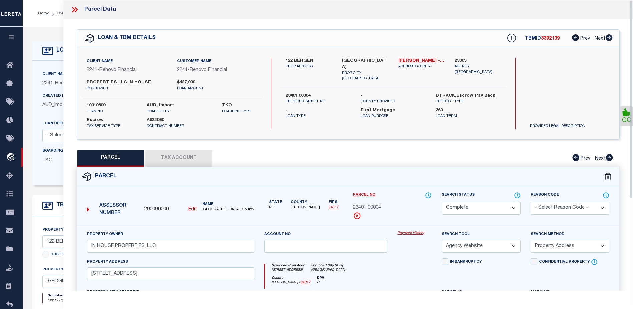
click at [411, 233] on link "Payment History" at bounding box center [415, 233] width 34 height 6
